Goal: Browse casually

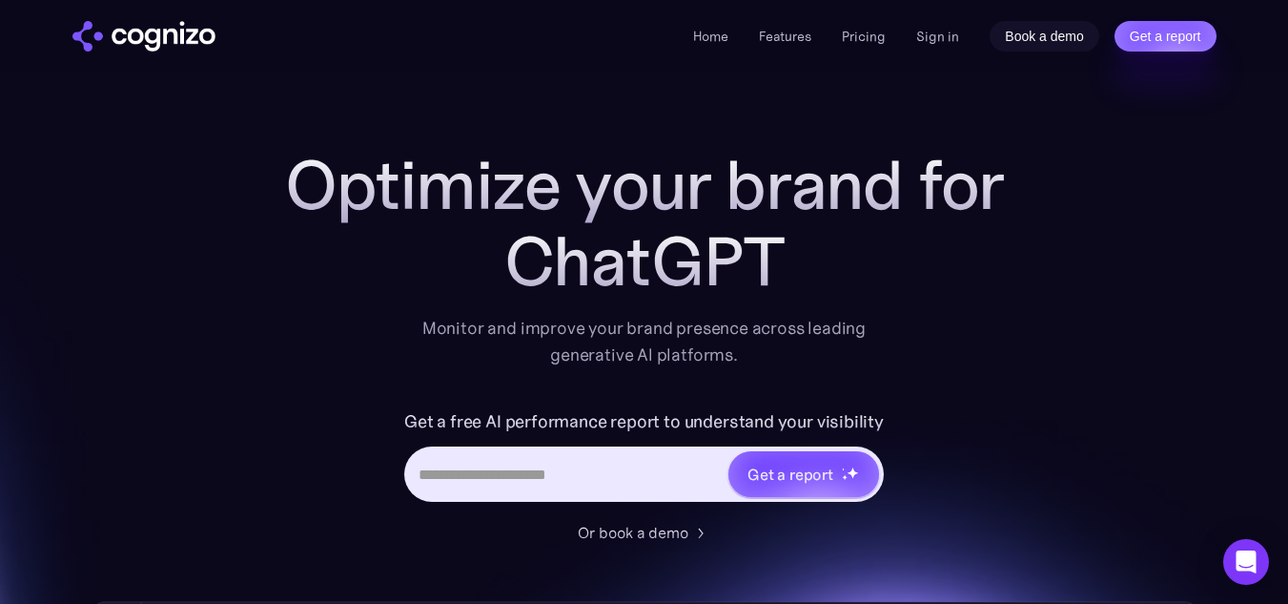
click at [1055, 49] on link "Book a demo" at bounding box center [1045, 36] width 110 height 31
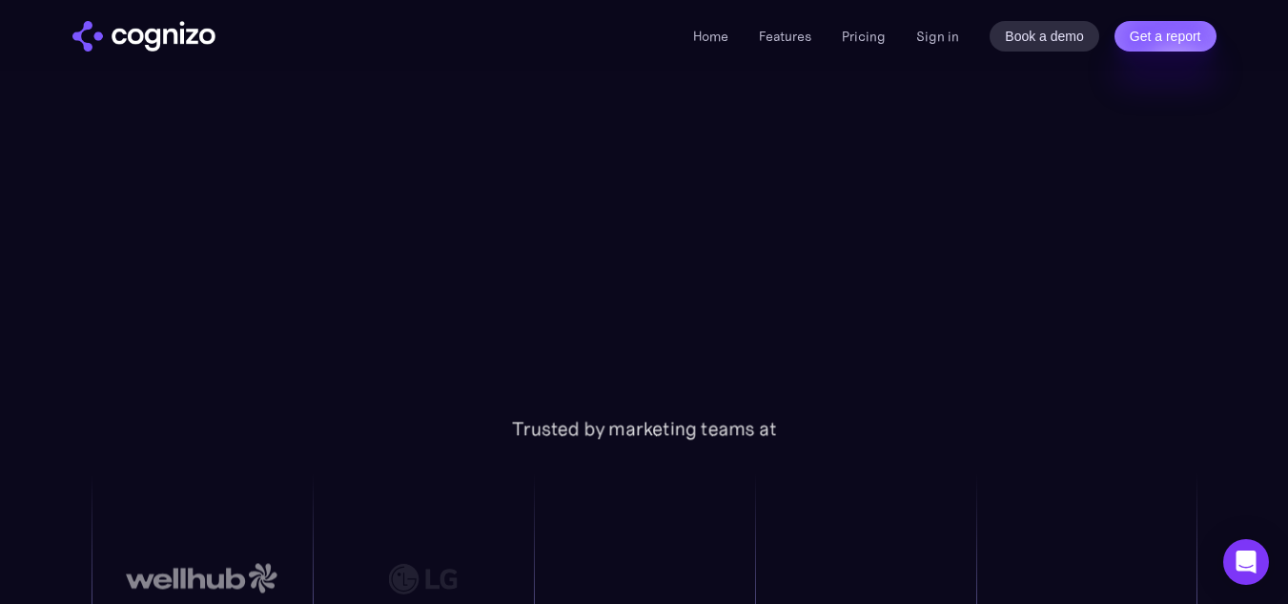
scroll to position [652, 0]
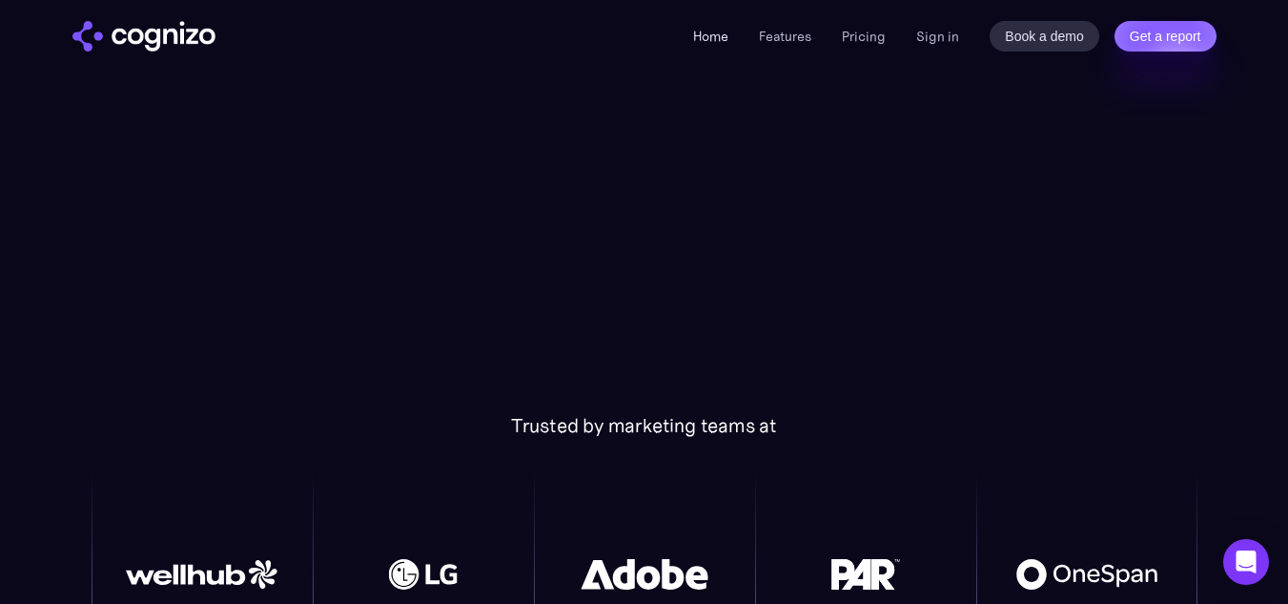
click at [707, 38] on link "Home" at bounding box center [710, 36] width 35 height 17
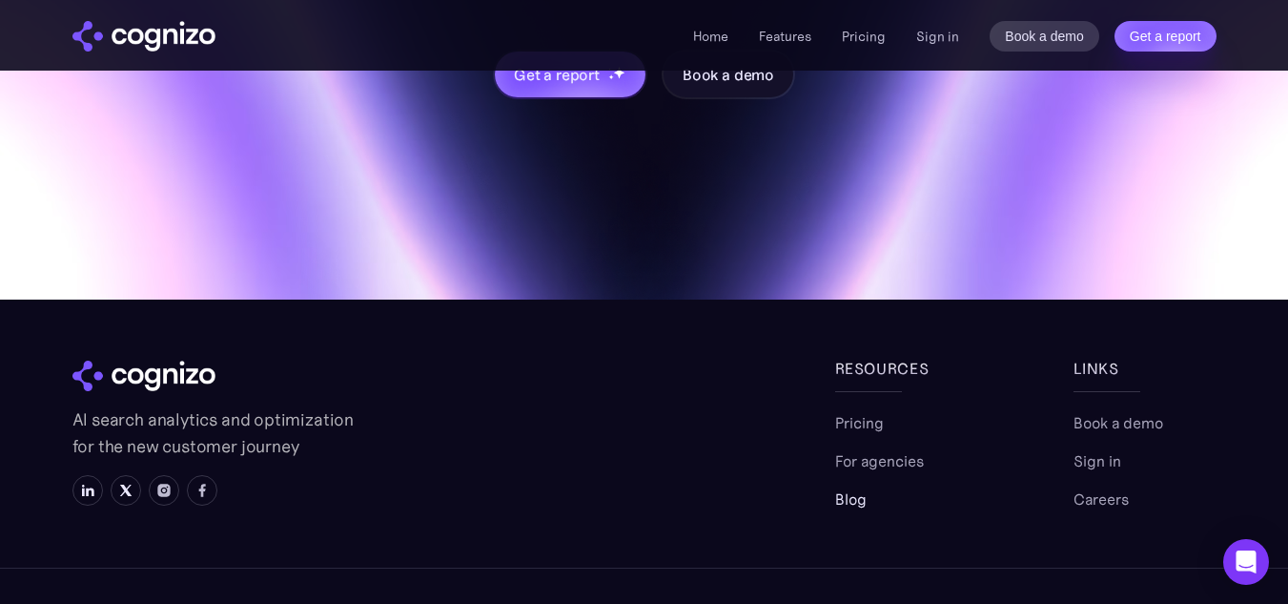
click at [851, 487] on link "Blog" at bounding box center [850, 498] width 31 height 23
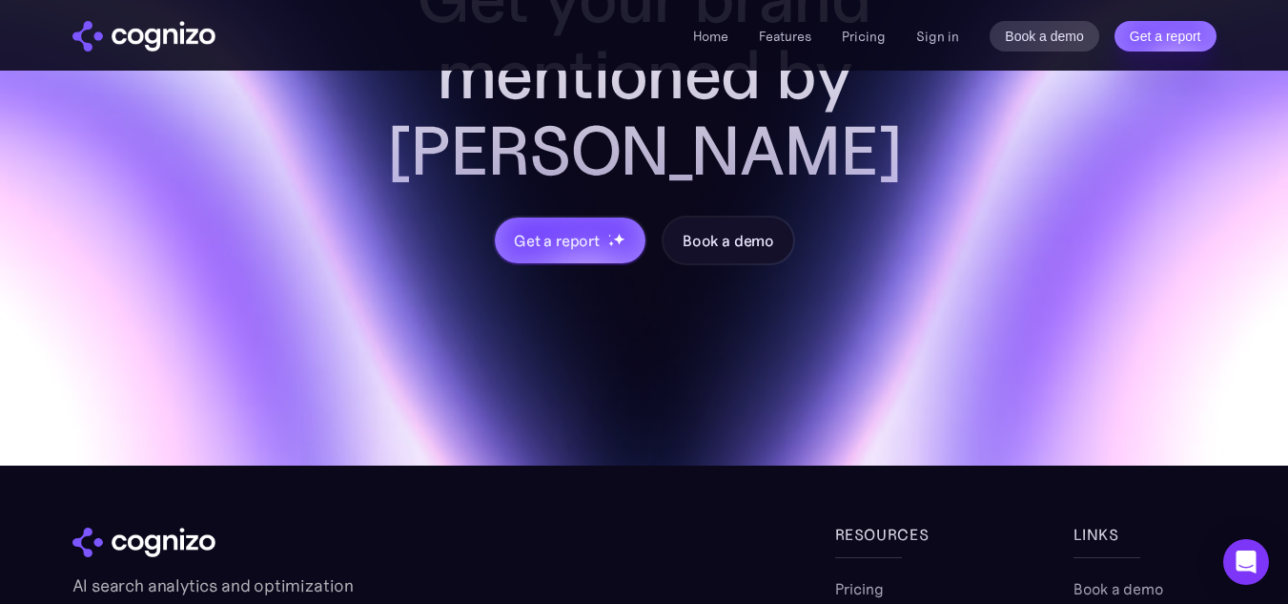
scroll to position [1255, 0]
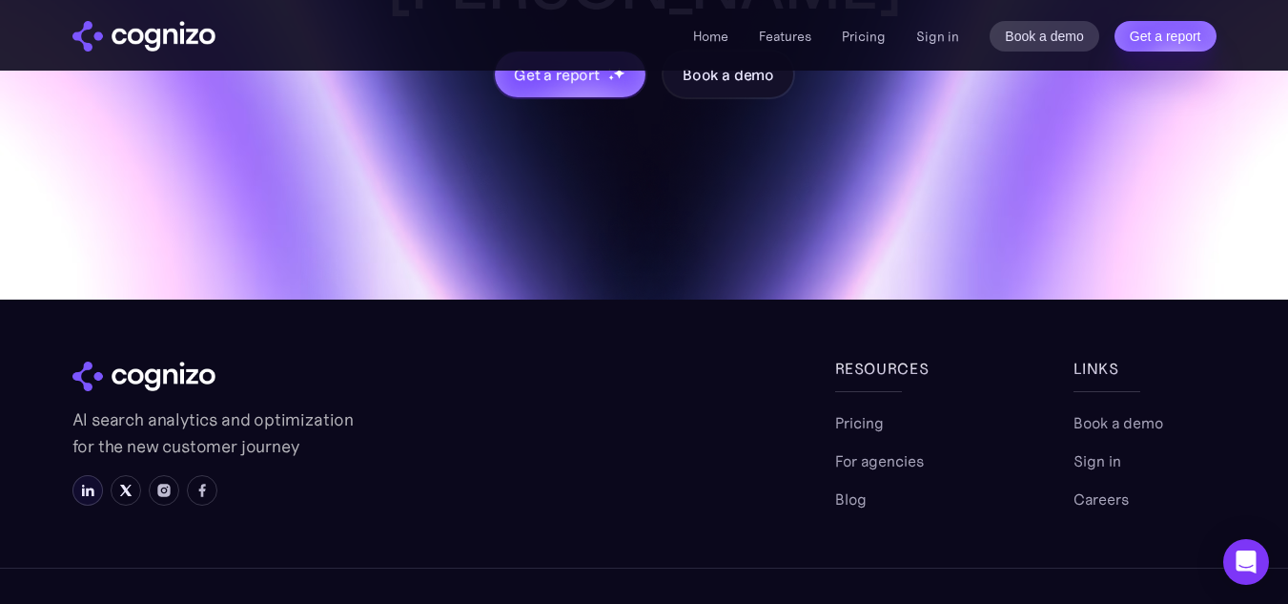
click at [91, 482] on img at bounding box center [87, 489] width 15 height 15
